Goal: Register for event/course

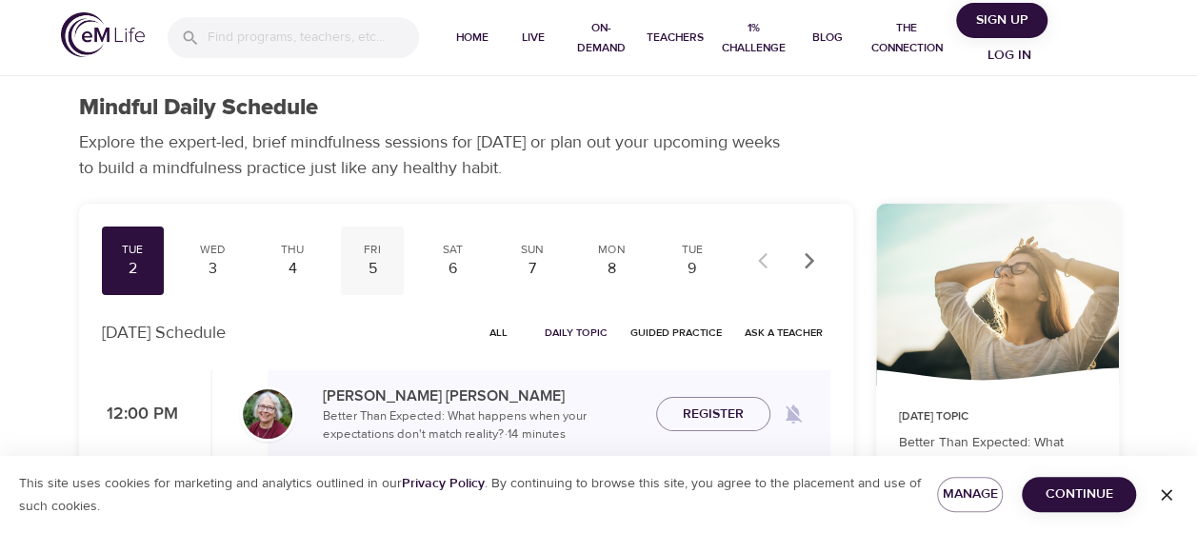
click at [375, 271] on div "5" at bounding box center [373, 269] width 48 height 22
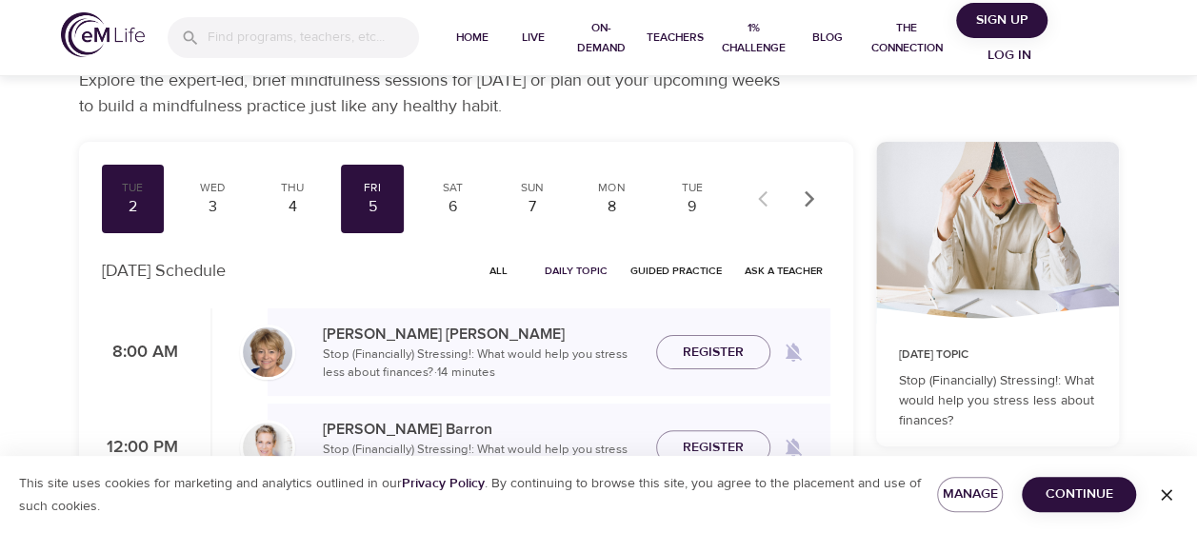
scroll to position [50, 0]
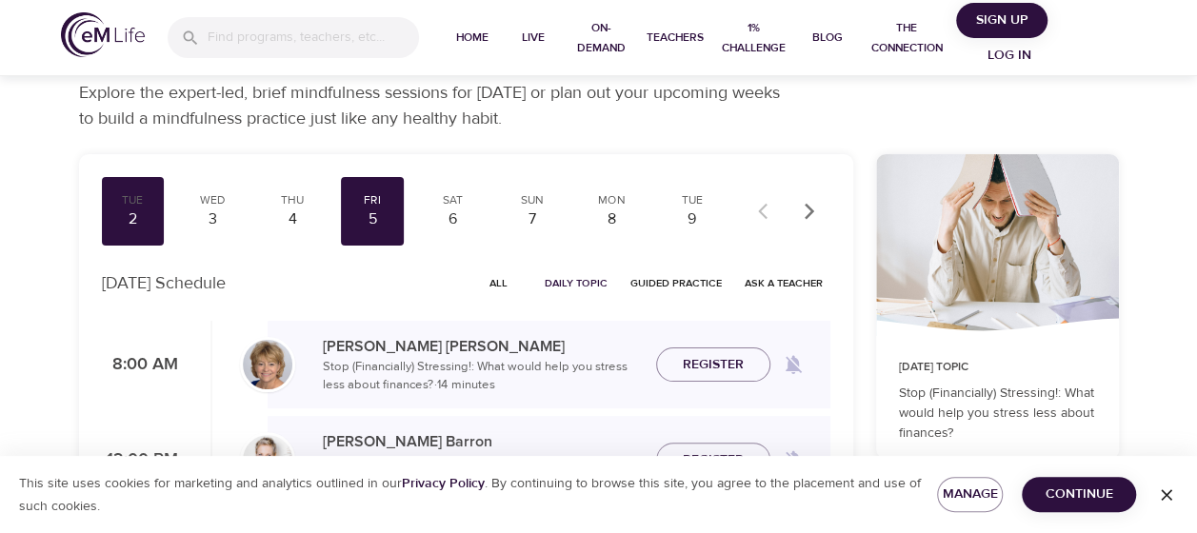
click at [806, 214] on icon "button" at bounding box center [809, 211] width 19 height 19
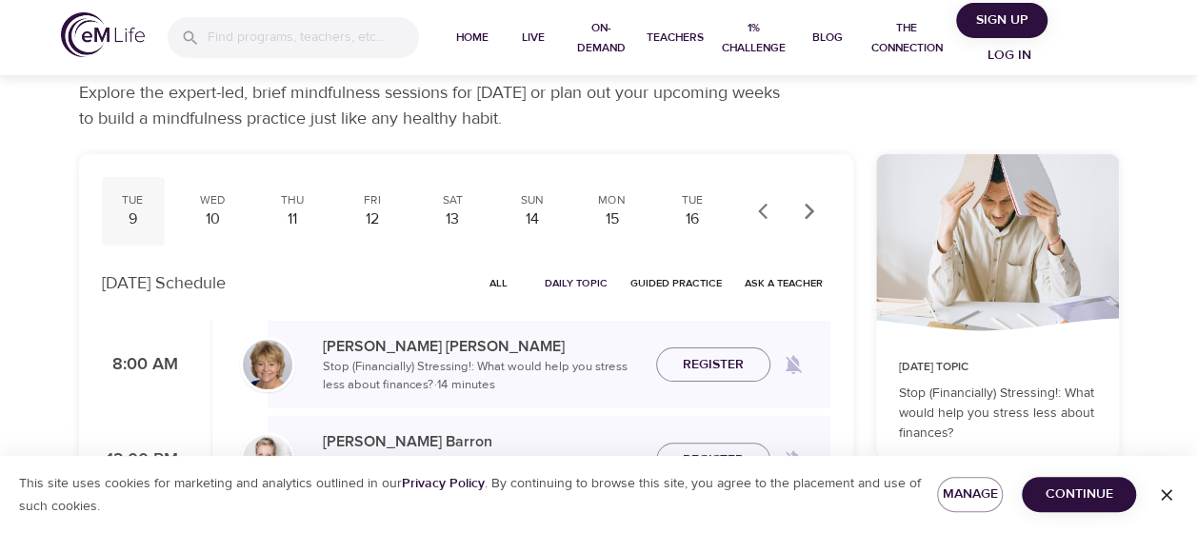
click at [134, 231] on div "Tue 9" at bounding box center [133, 211] width 63 height 69
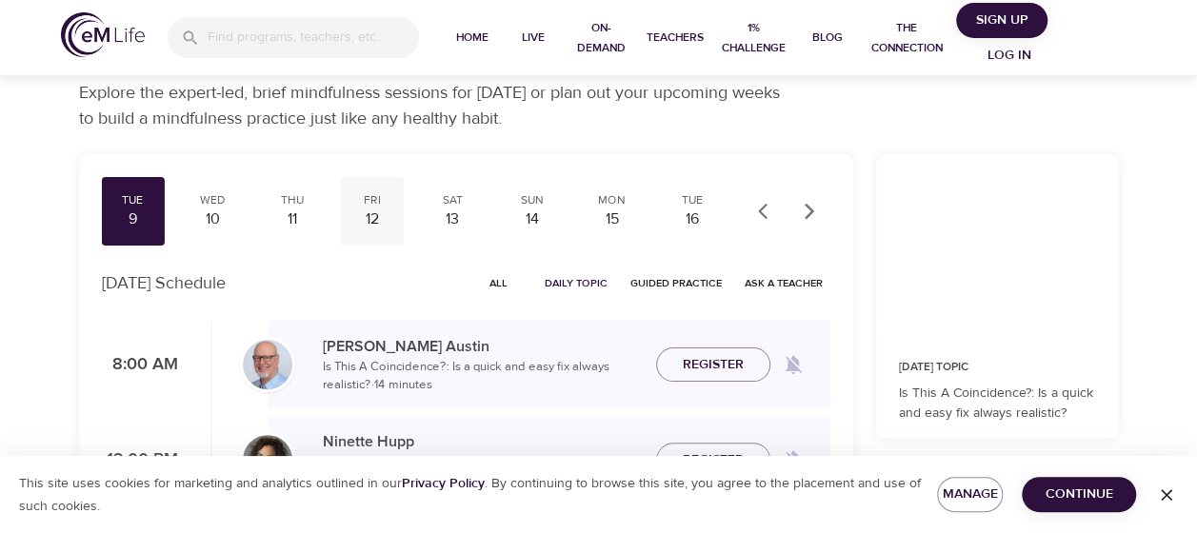
click at [388, 218] on div "12" at bounding box center [373, 220] width 48 height 22
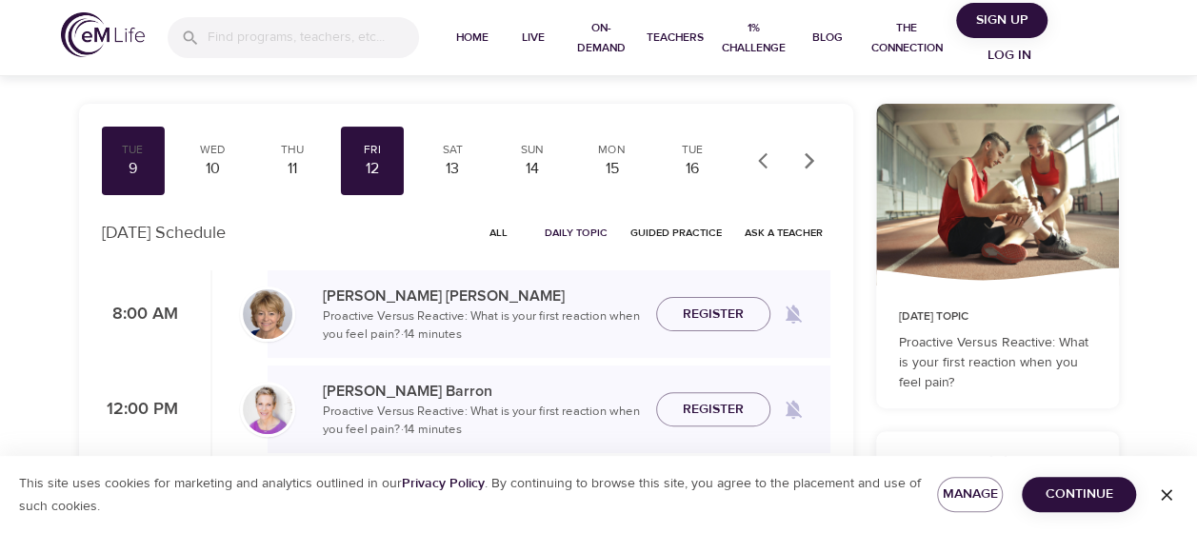
scroll to position [97, 0]
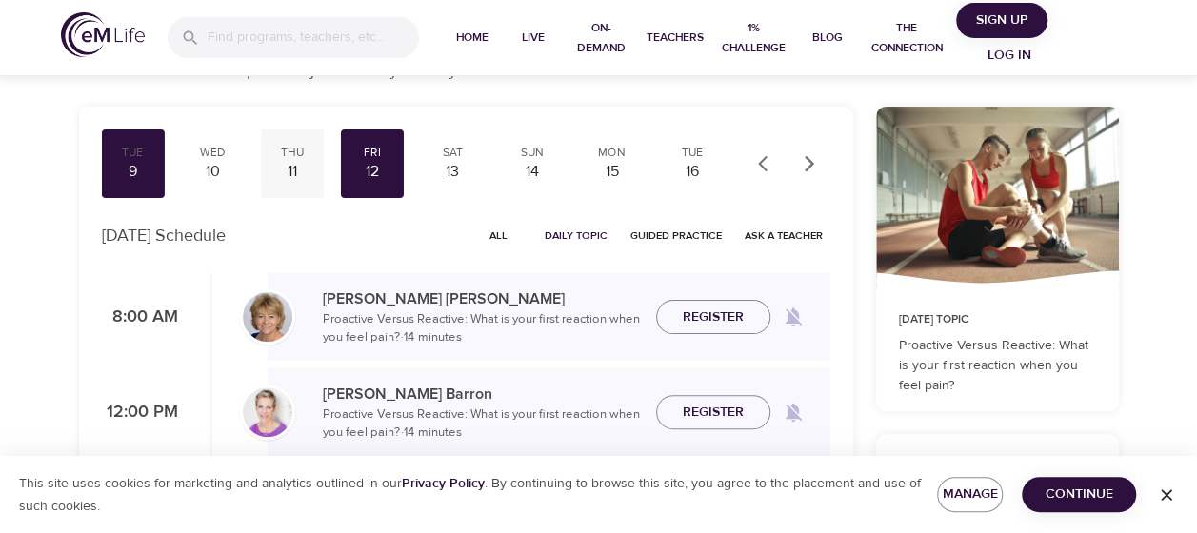
click at [295, 167] on div "11" at bounding box center [293, 172] width 48 height 22
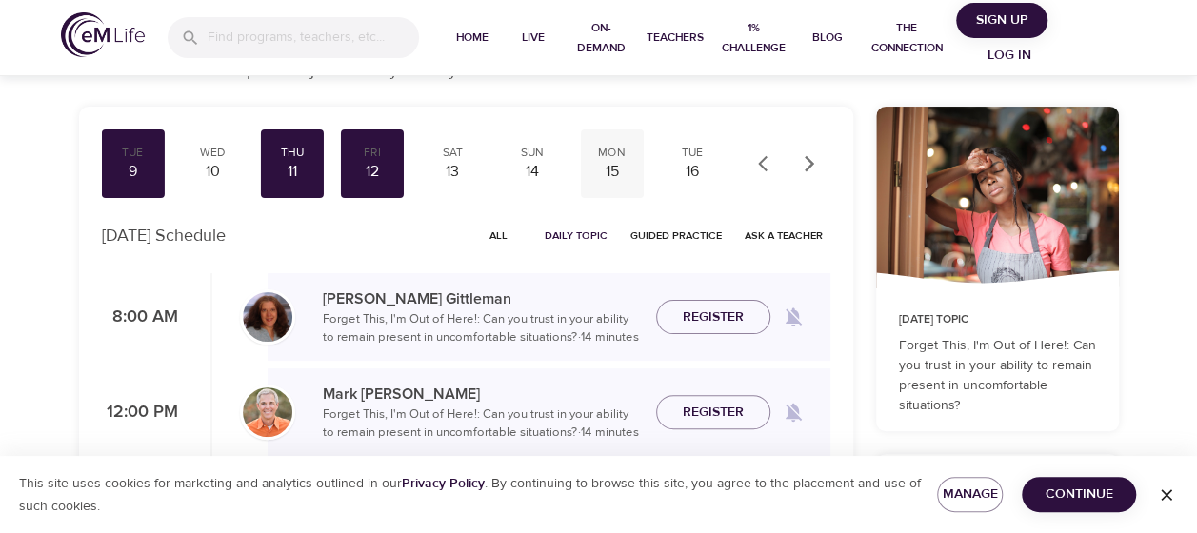
click at [604, 177] on div "15" at bounding box center [613, 172] width 48 height 22
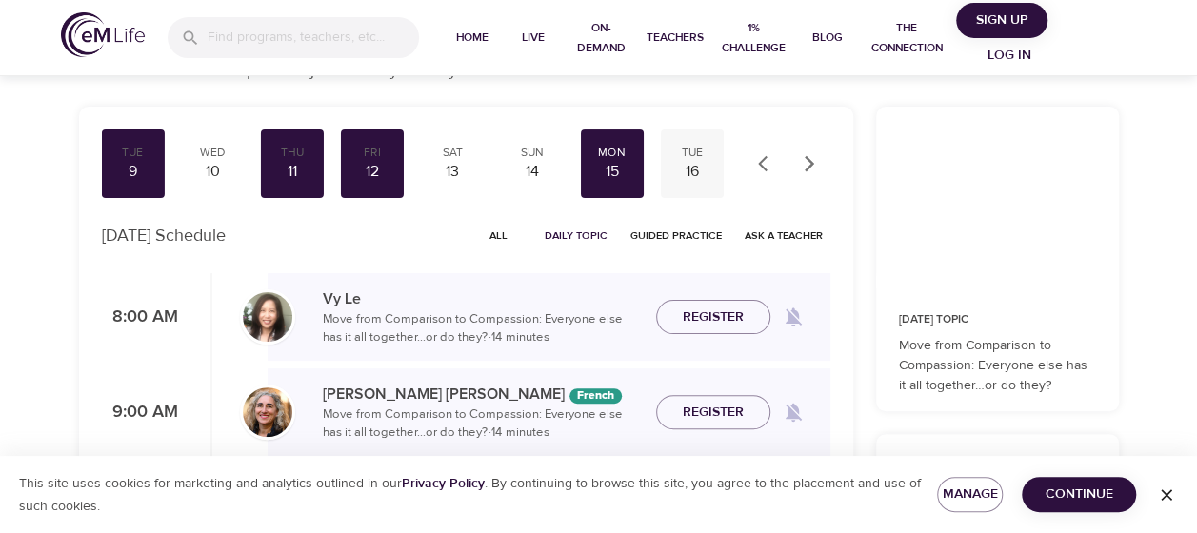
click at [705, 174] on div "16" at bounding box center [693, 172] width 48 height 22
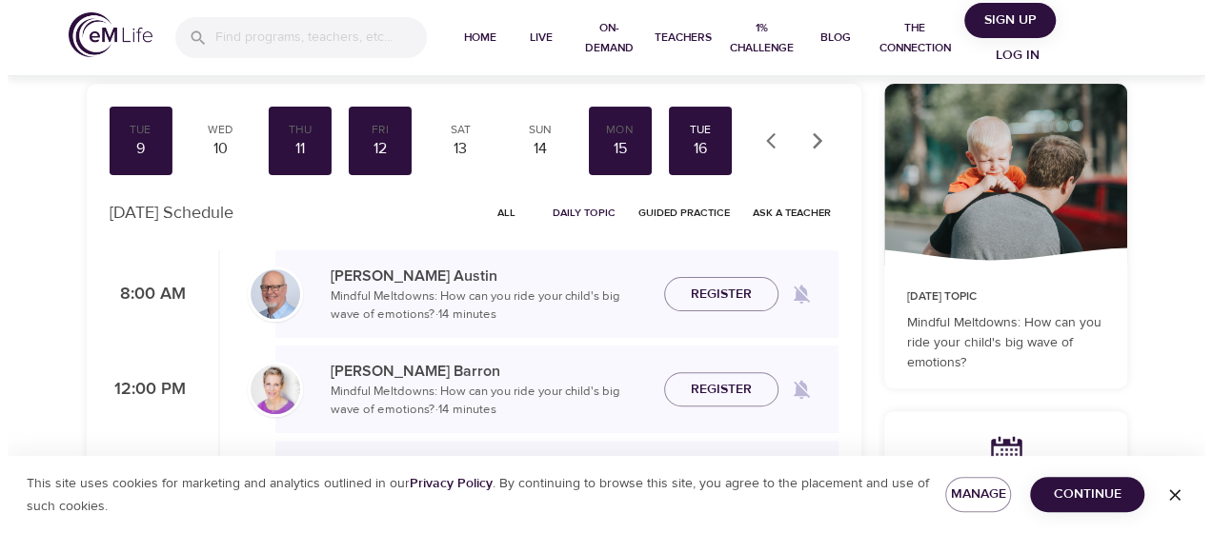
scroll to position [118, 0]
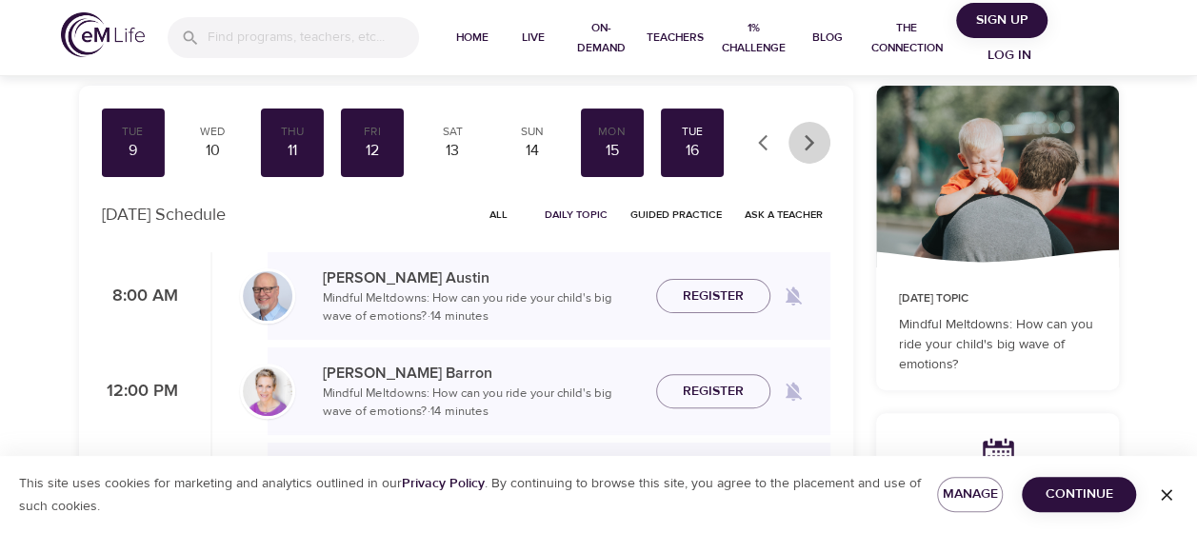
click at [804, 145] on icon "button" at bounding box center [809, 142] width 19 height 19
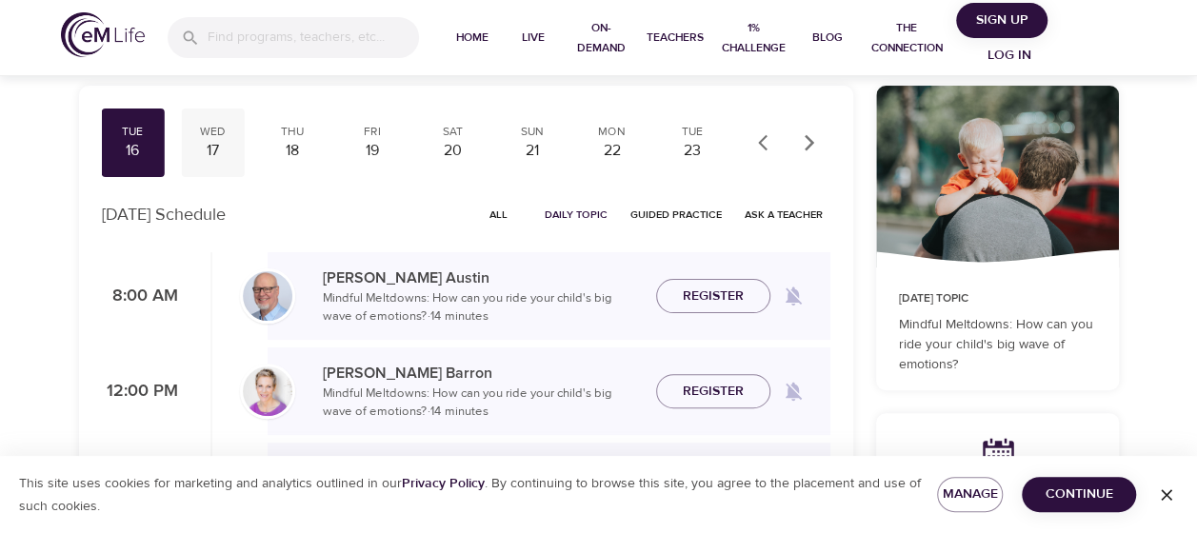
click at [207, 131] on div "Wed" at bounding box center [213, 132] width 48 height 16
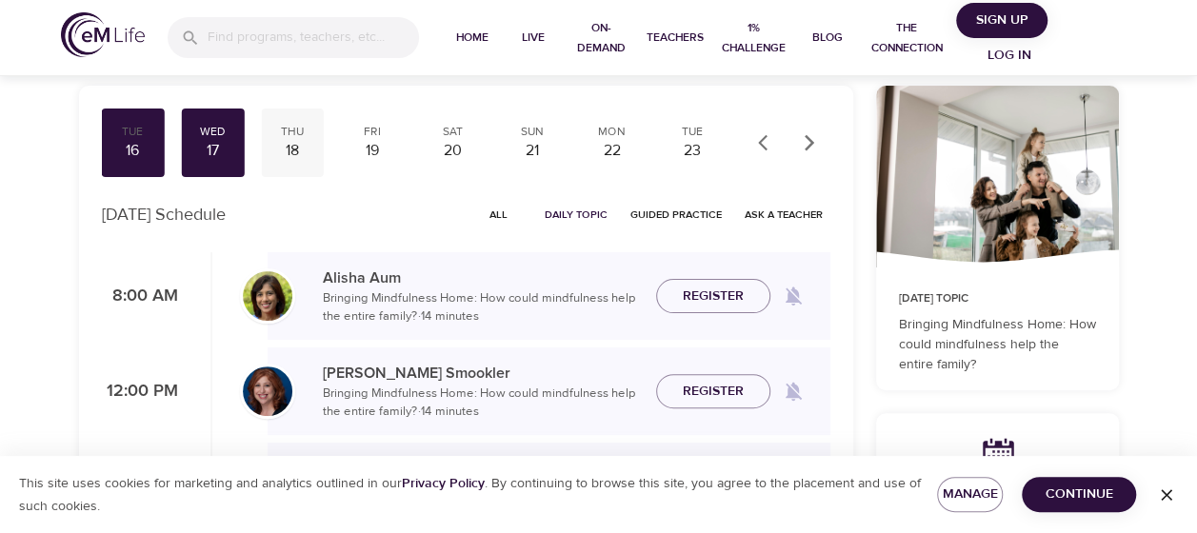
click at [280, 143] on div "18" at bounding box center [293, 151] width 48 height 22
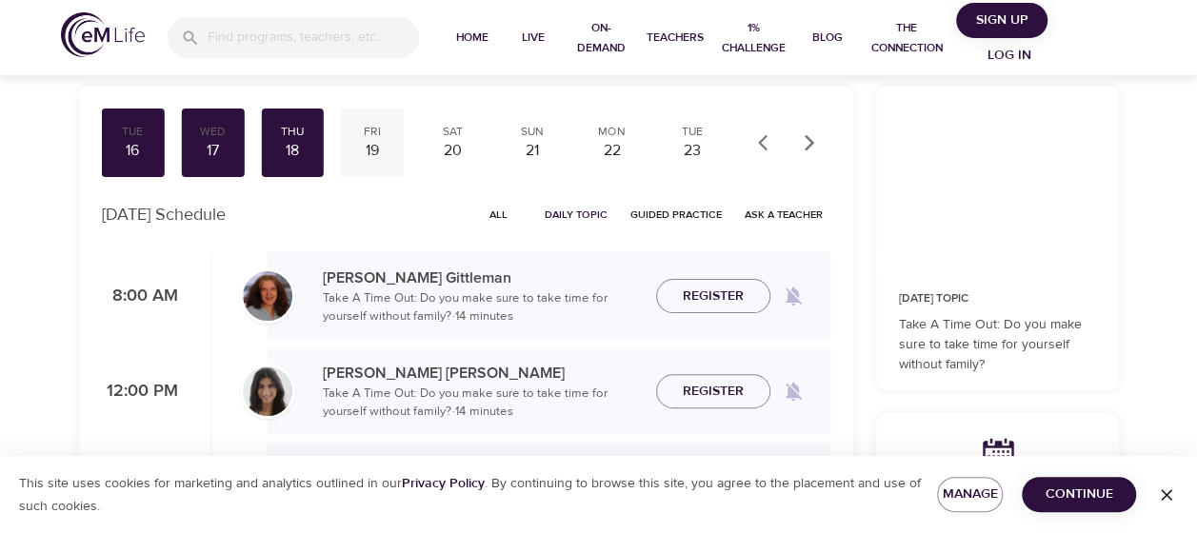
click at [369, 147] on div "19" at bounding box center [373, 151] width 48 height 22
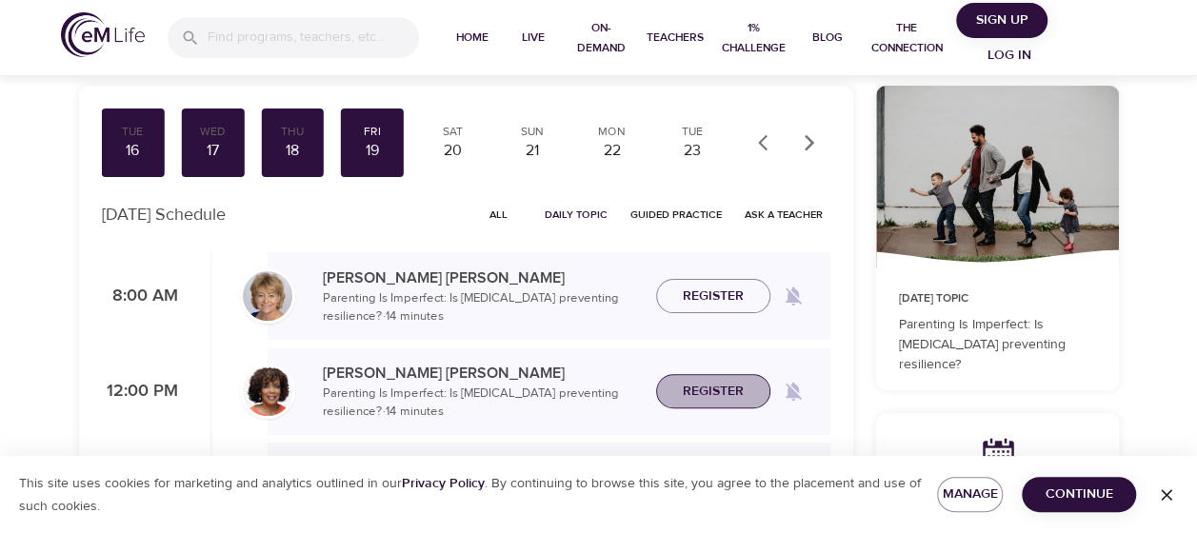
click at [703, 390] on span "Register" at bounding box center [713, 392] width 61 height 24
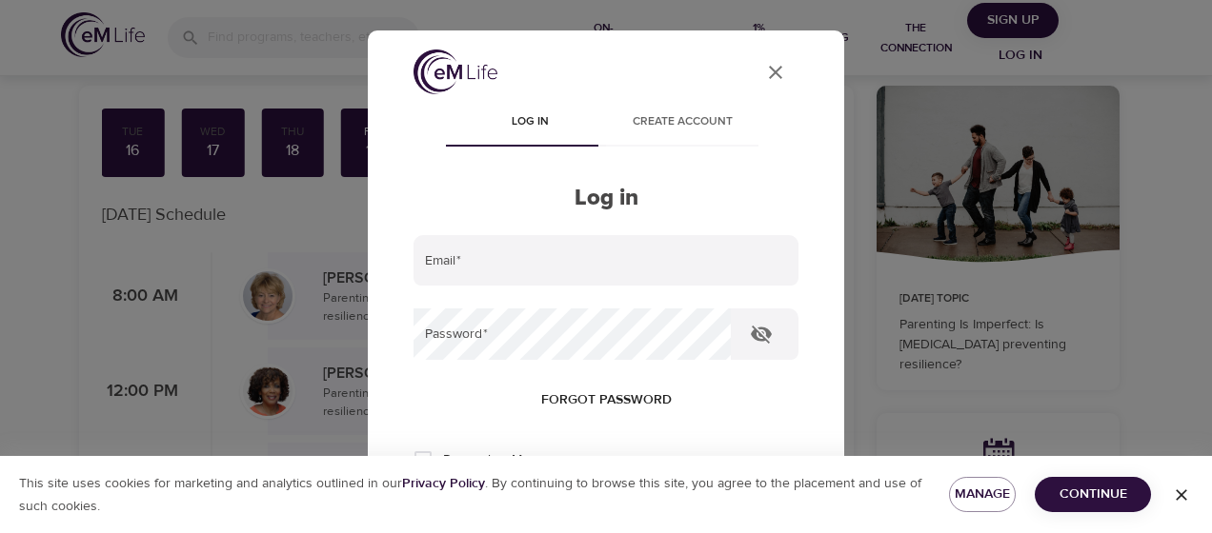
type input "[EMAIL_ADDRESS][DOMAIN_NAME]"
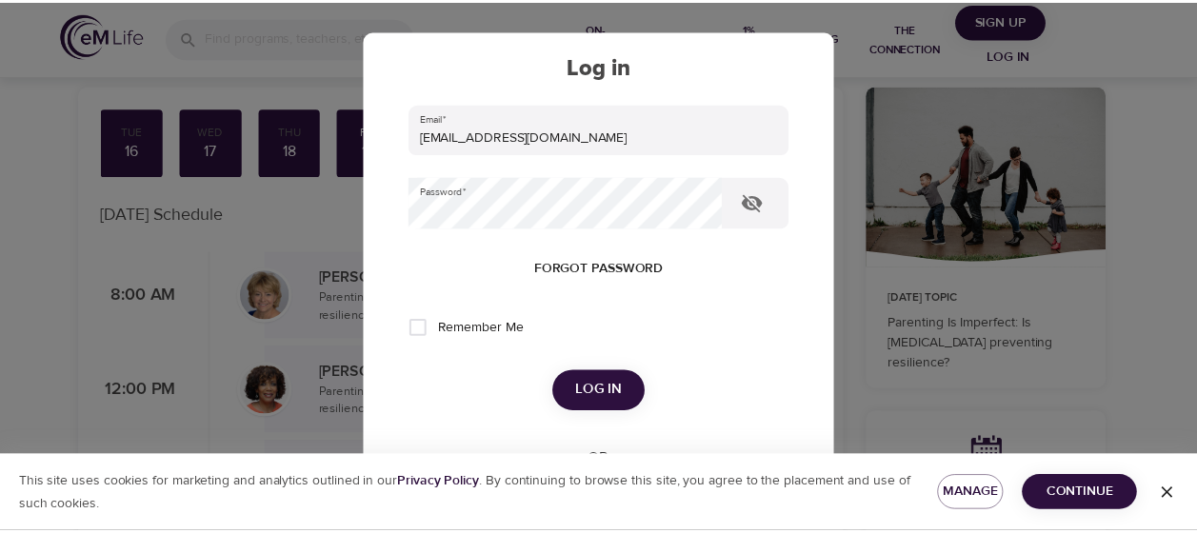
scroll to position [158, 0]
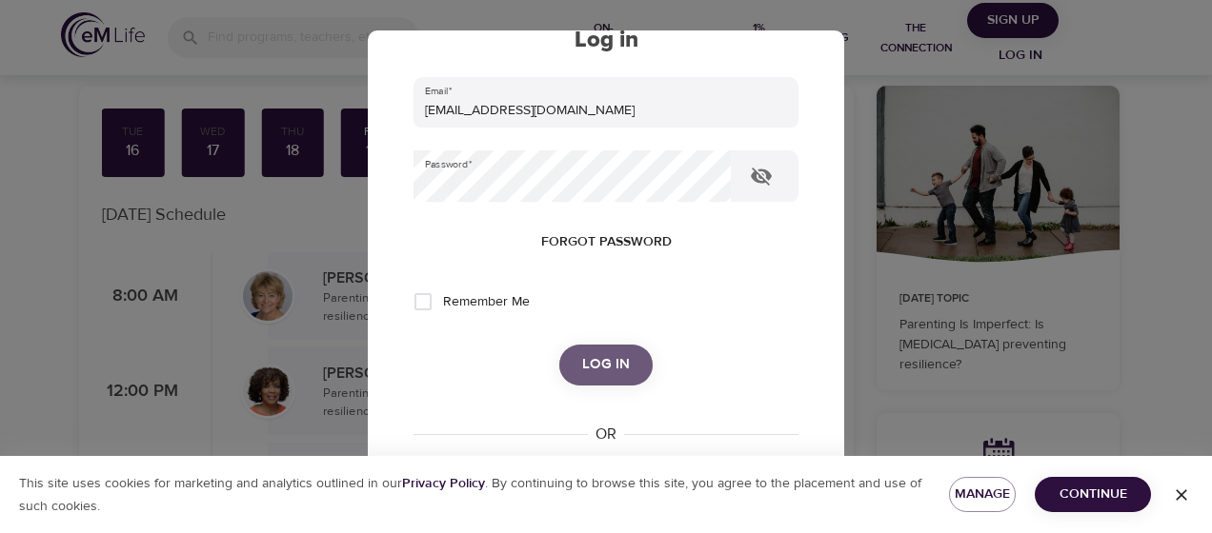
click at [619, 372] on span "Log in" at bounding box center [606, 364] width 48 height 25
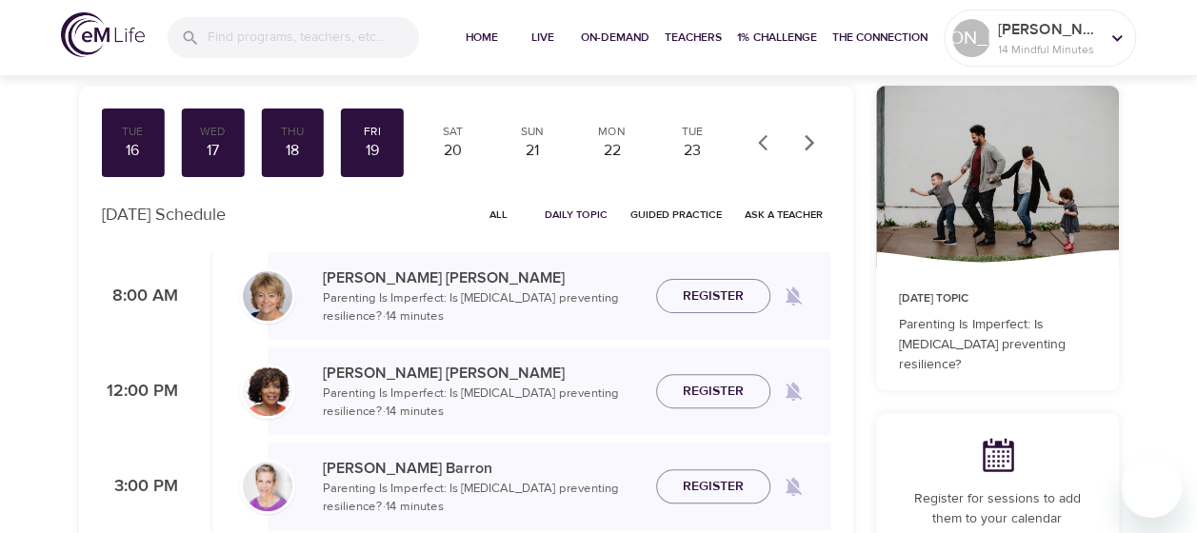
checkbox input "true"
click at [619, 372] on p "[PERSON_NAME]" at bounding box center [482, 373] width 318 height 23
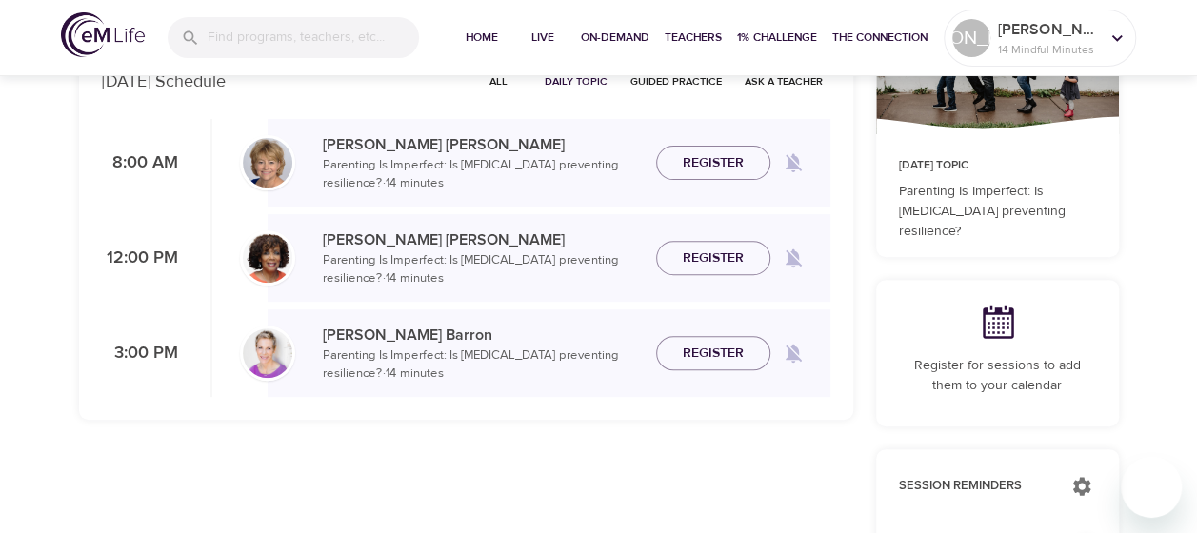
scroll to position [257, 0]
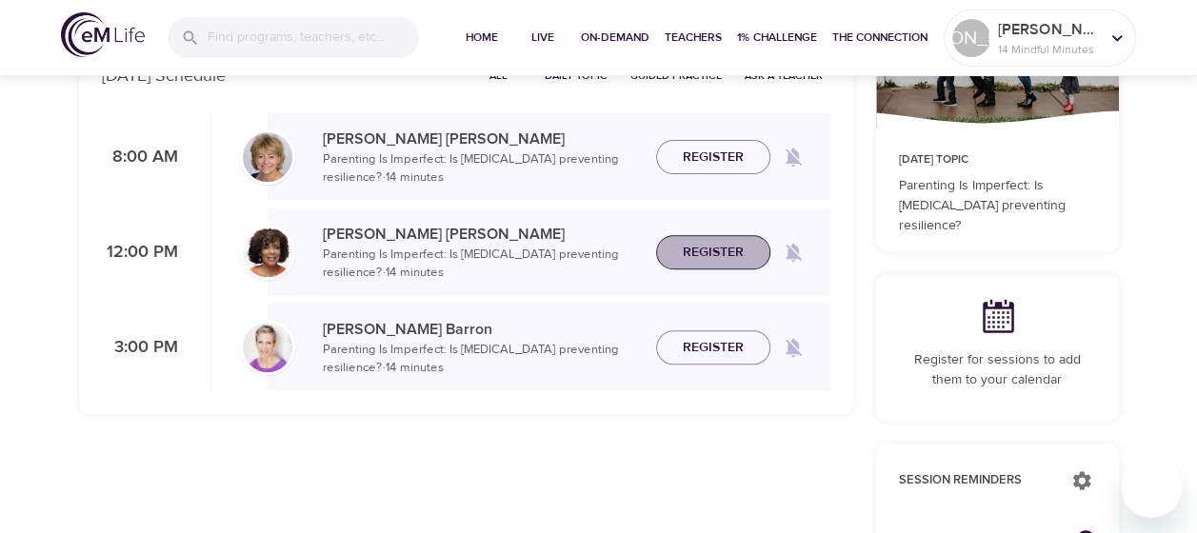
click at [709, 257] on span "Register" at bounding box center [713, 253] width 61 height 24
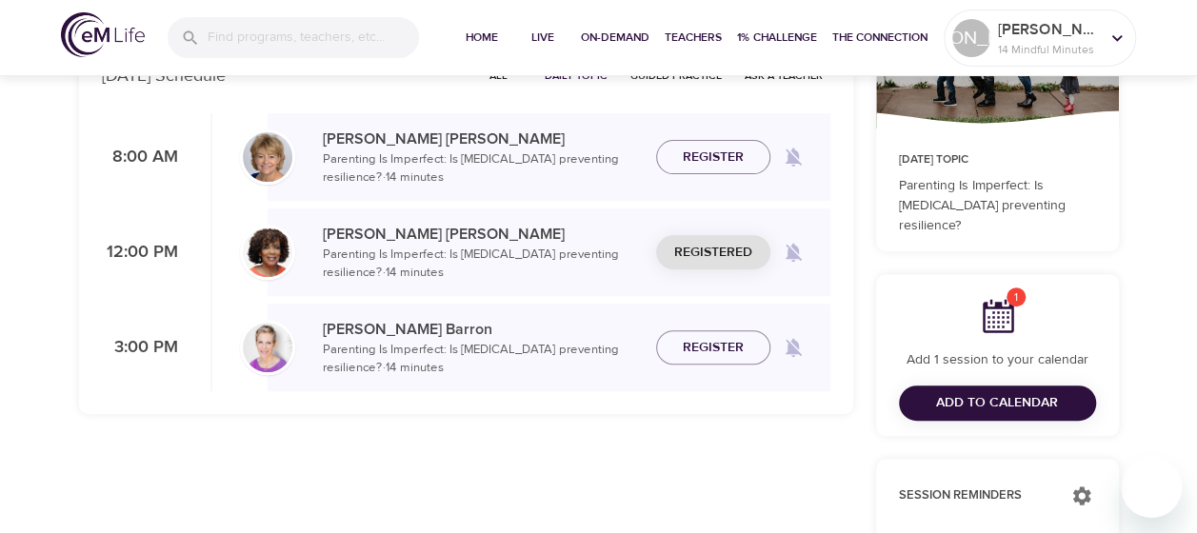
click at [953, 404] on span "Add to Calendar" at bounding box center [997, 404] width 122 height 24
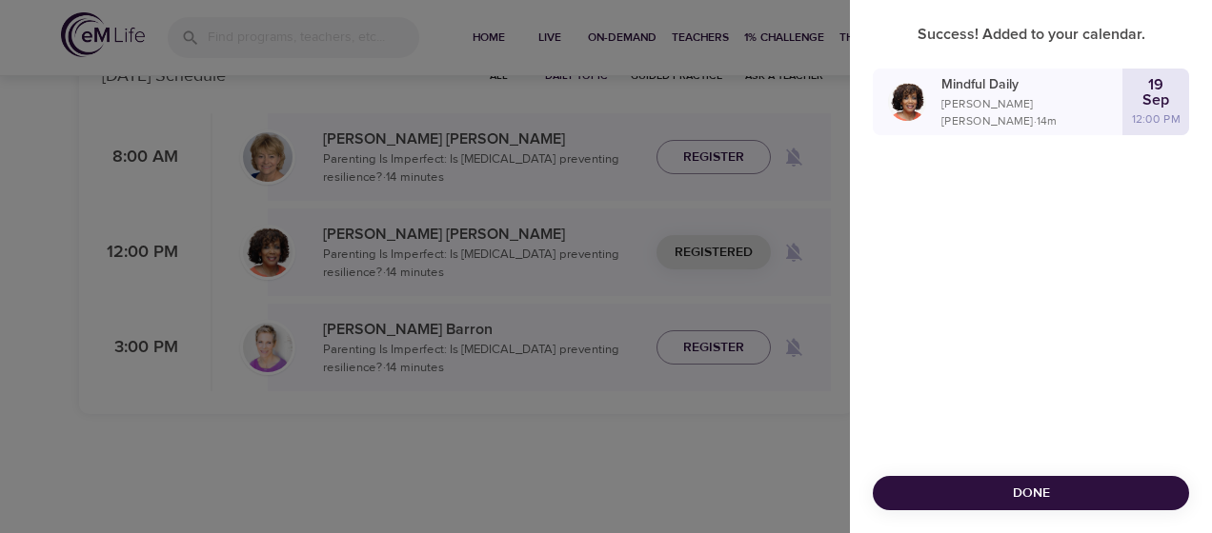
click at [1040, 204] on div "Success! Added to your calendar. Mindful Daily [PERSON_NAME] · 14 m [DATE] 12:0…" at bounding box center [1031, 266] width 362 height 533
click at [1094, 503] on span "Done" at bounding box center [1031, 494] width 286 height 24
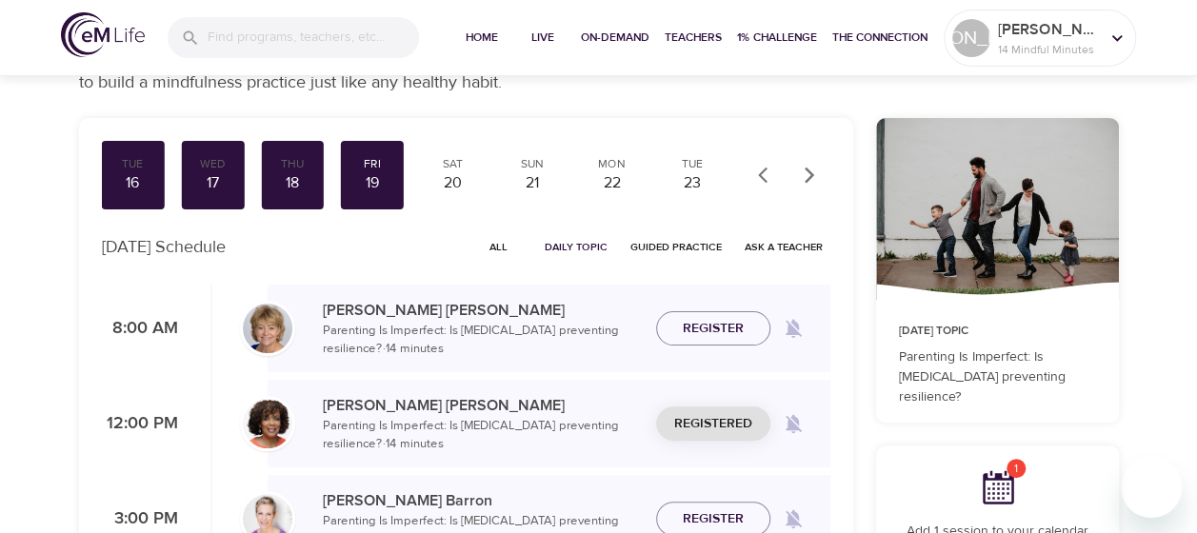
scroll to position [49, 0]
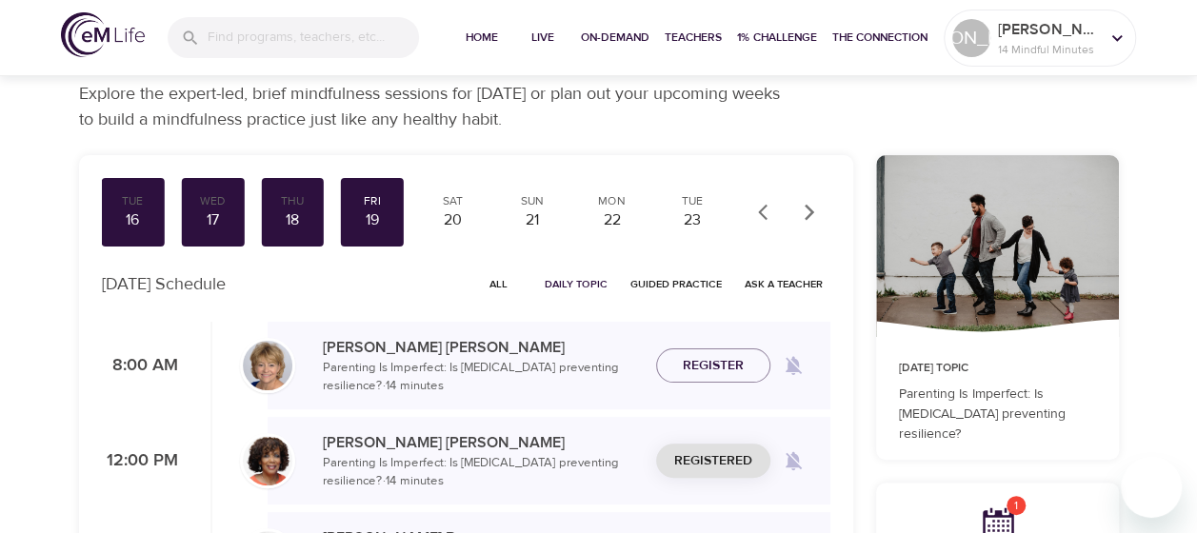
click at [805, 219] on icon "button" at bounding box center [809, 212] width 10 height 16
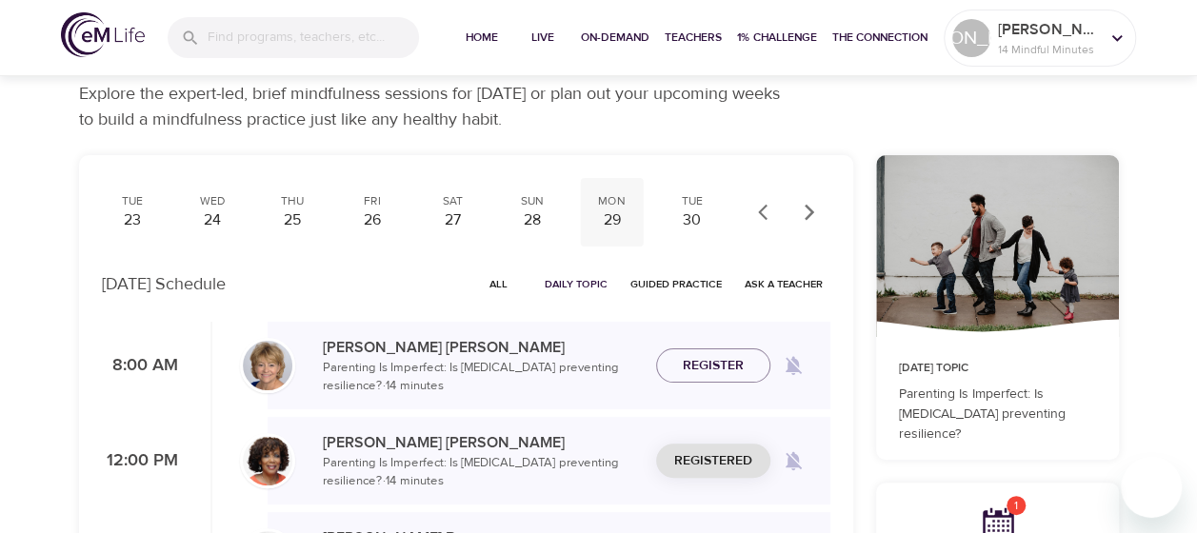
click at [618, 213] on div "29" at bounding box center [613, 221] width 48 height 22
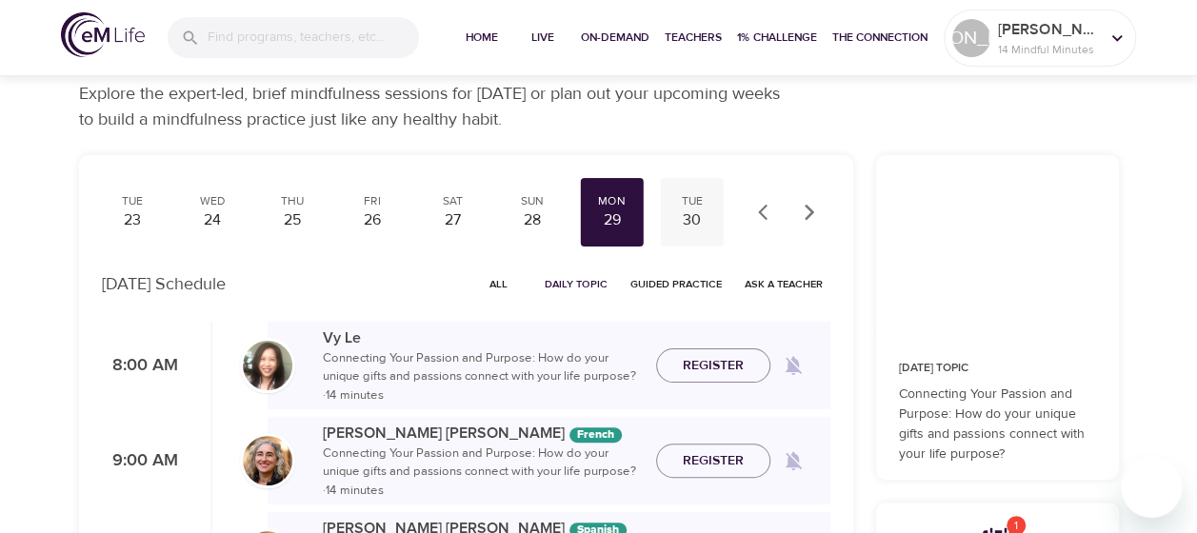
click at [680, 214] on div "30" at bounding box center [693, 221] width 48 height 22
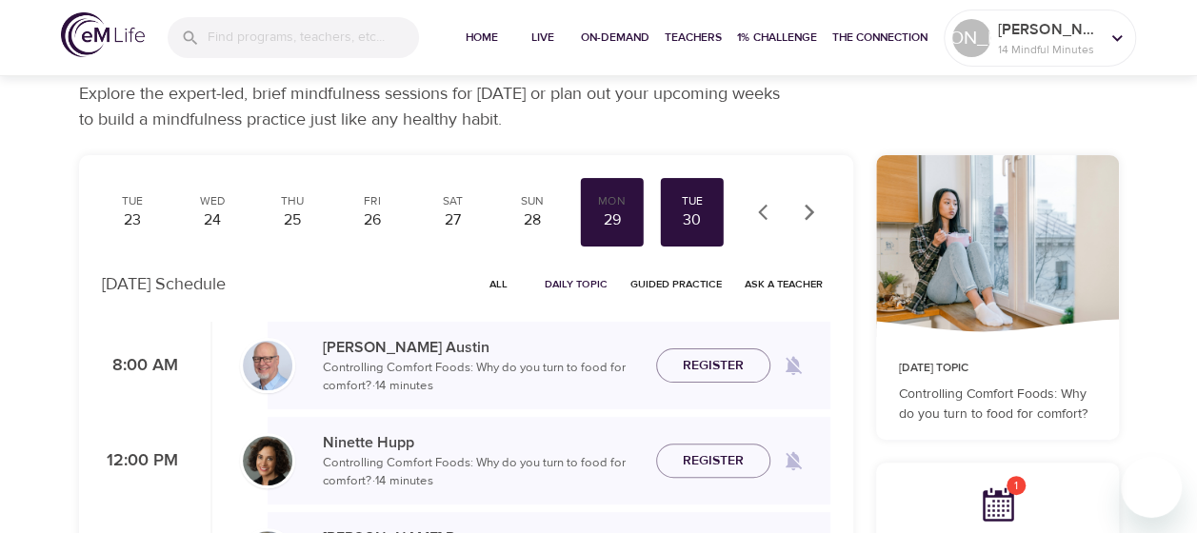
click at [814, 212] on icon "button" at bounding box center [809, 212] width 19 height 19
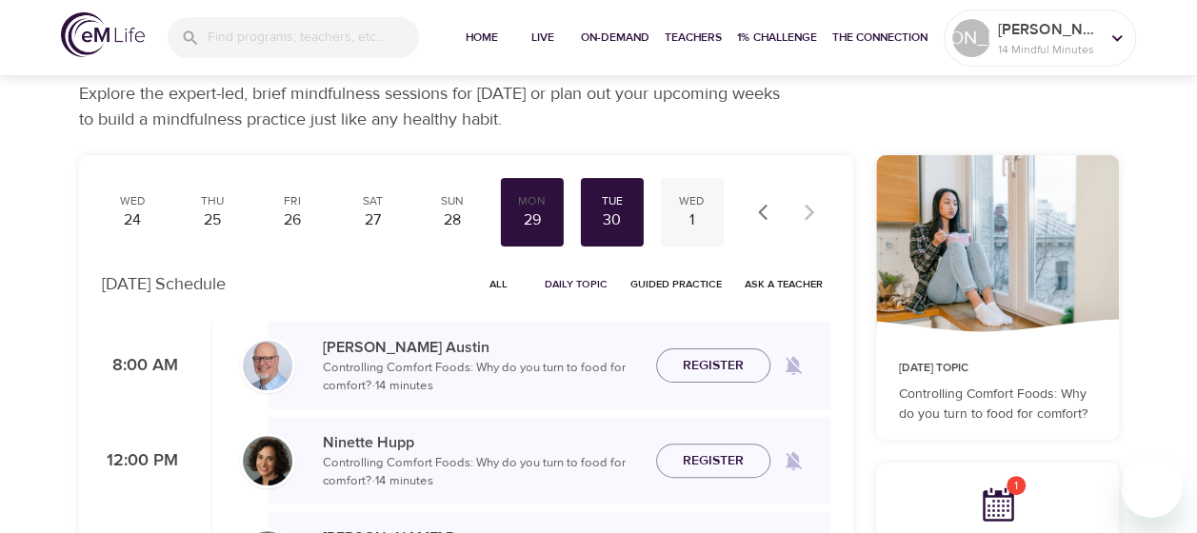
click at [686, 216] on div "1" at bounding box center [693, 221] width 48 height 22
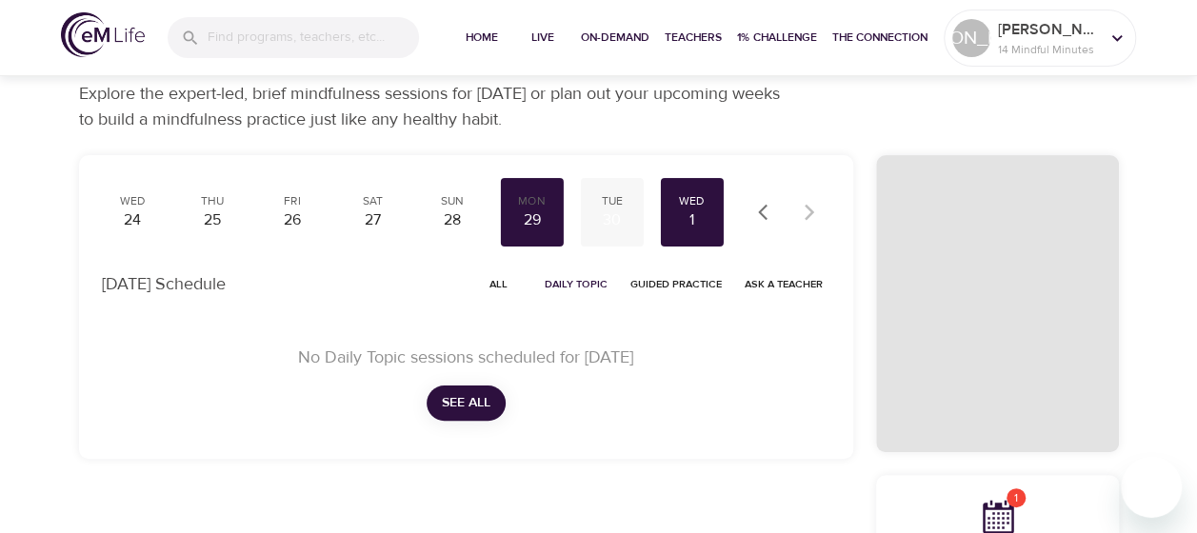
click at [623, 215] on div "30" at bounding box center [613, 221] width 48 height 22
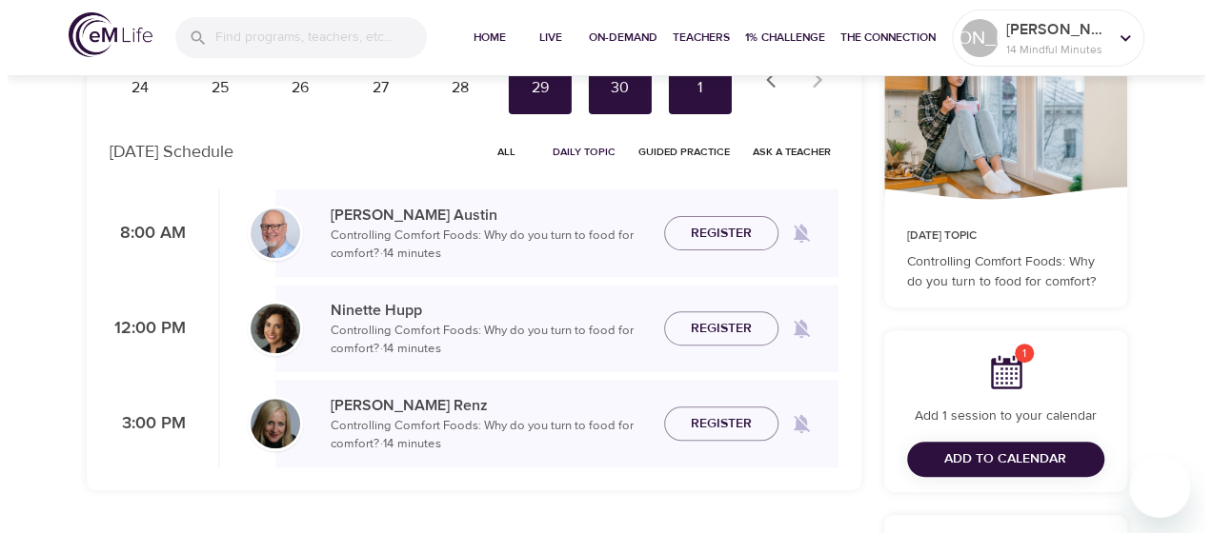
scroll to position [183, 0]
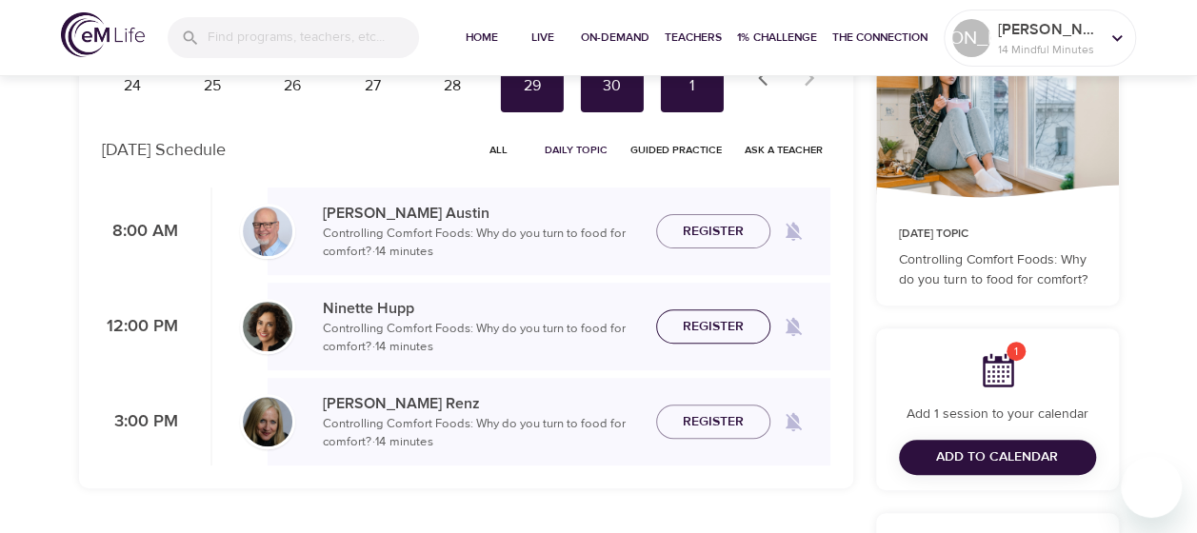
click at [722, 322] on span "Register" at bounding box center [713, 327] width 61 height 24
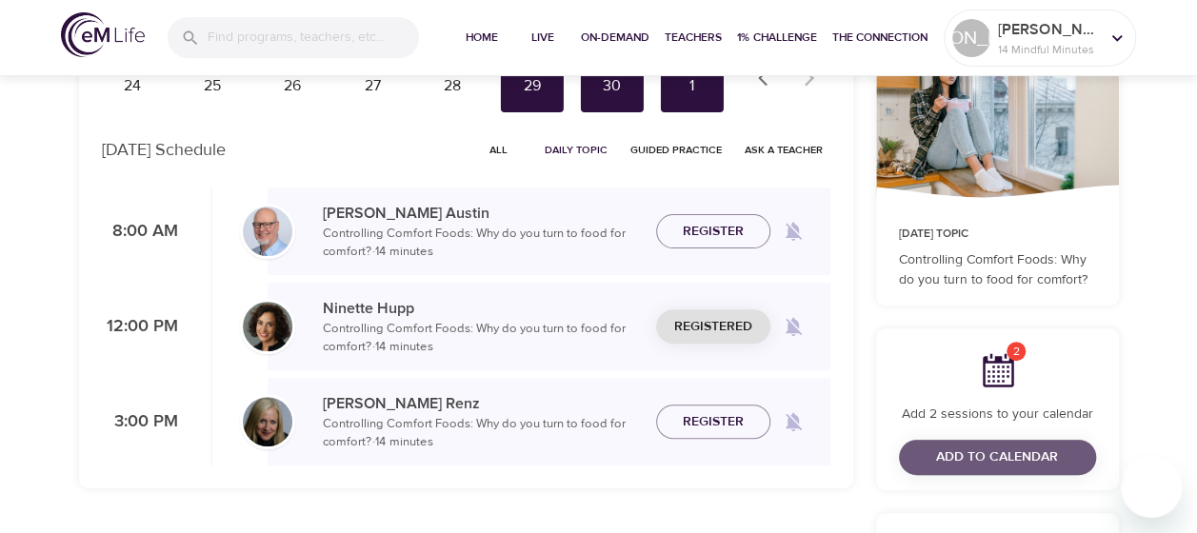
click at [987, 454] on span "Add to Calendar" at bounding box center [997, 458] width 122 height 24
